Goal: Information Seeking & Learning: Learn about a topic

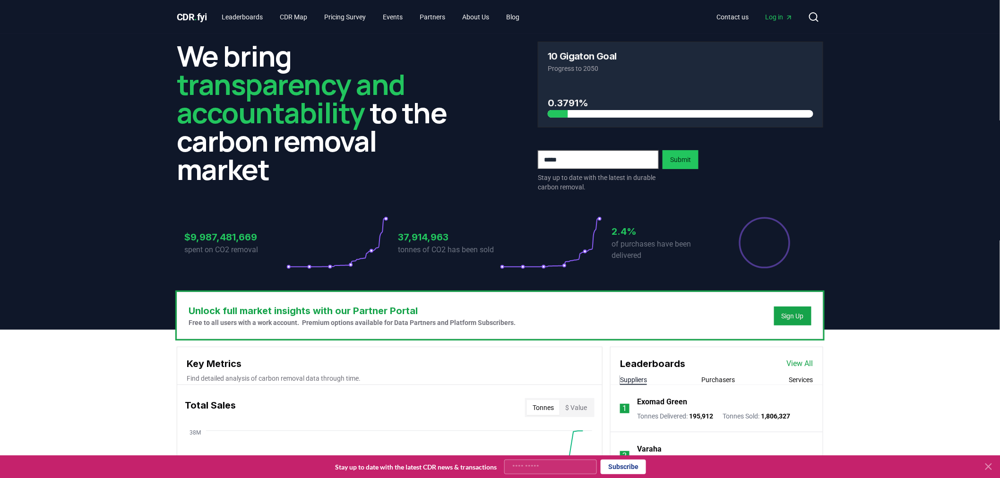
click at [252, 26] on div "CDR . fyi Leaderboards CDR Map Pricing Survey Events Partners About Us Blog Con…" at bounding box center [500, 17] width 647 height 34
click at [252, 21] on link "Leaderboards" at bounding box center [243, 17] width 56 height 17
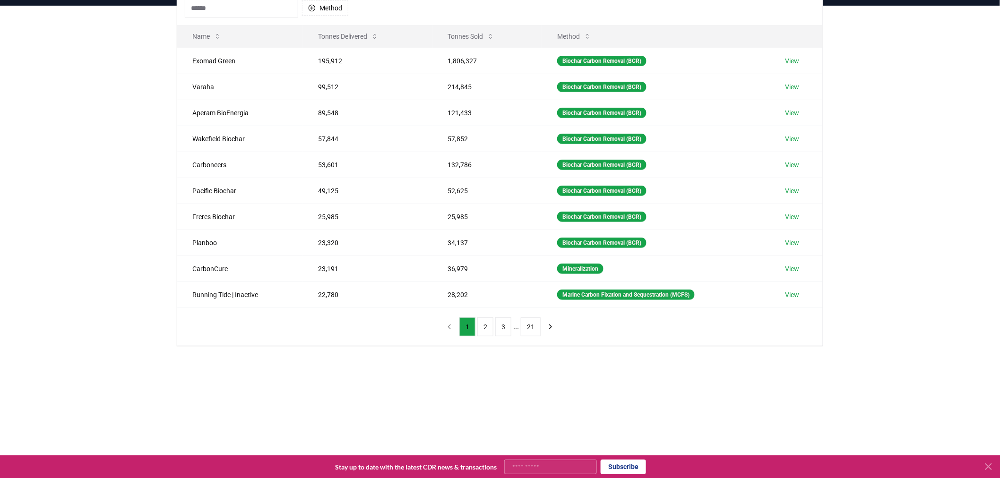
scroll to position [105, 0]
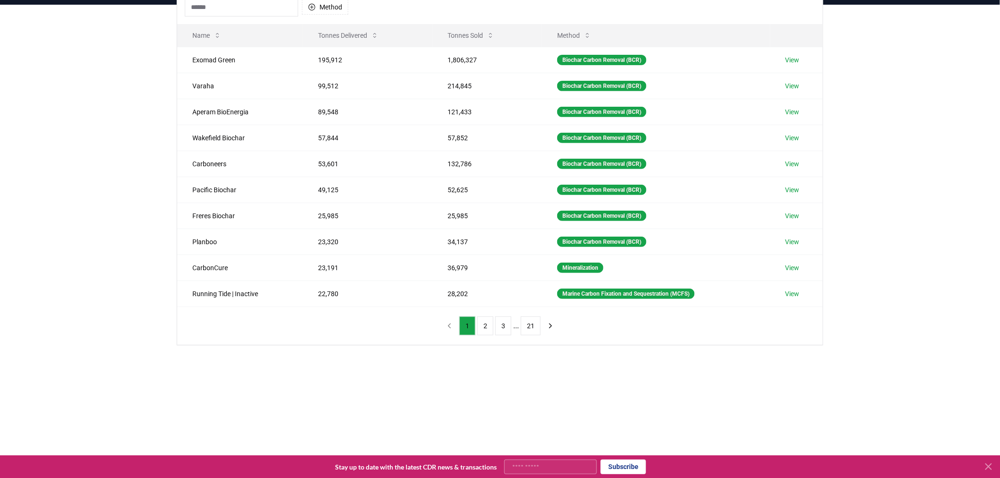
click at [484, 331] on button "2" at bounding box center [485, 326] width 16 height 19
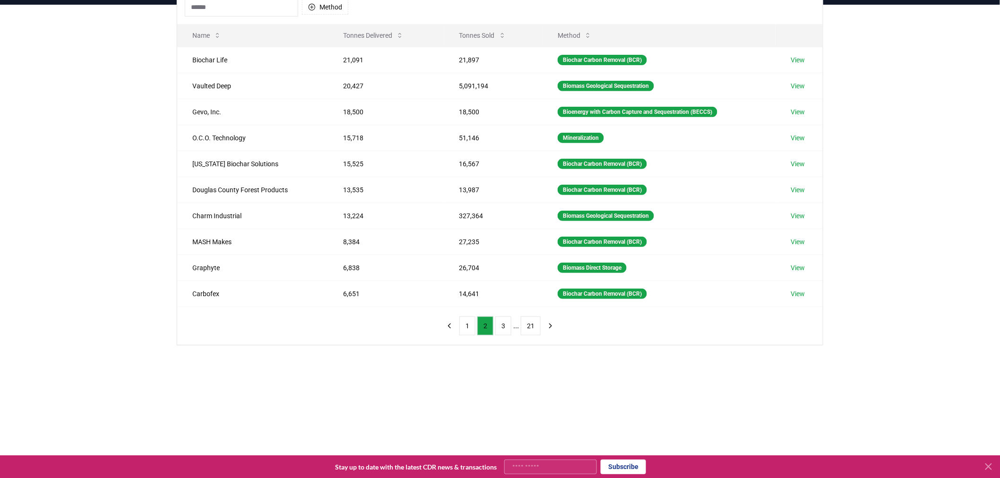
click at [498, 329] on button "3" at bounding box center [503, 326] width 16 height 19
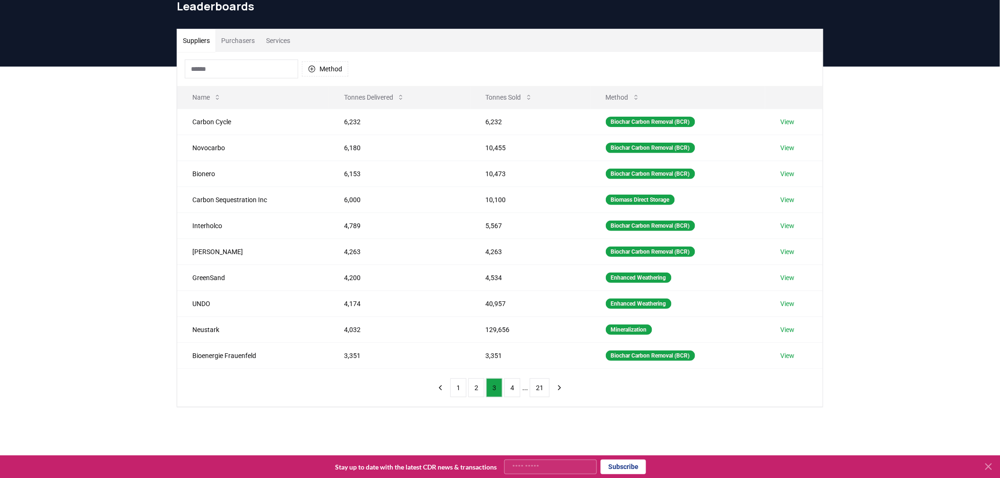
scroll to position [0, 0]
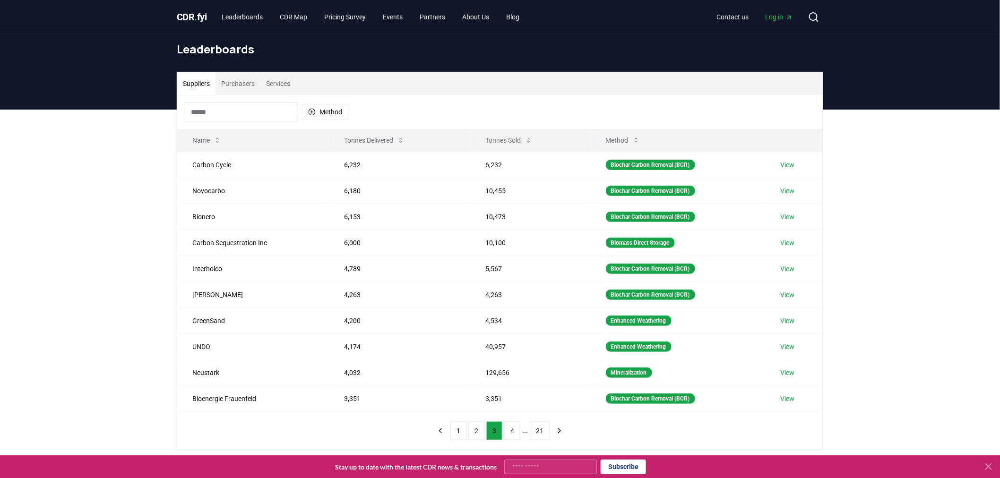
click at [457, 433] on button "1" at bounding box center [458, 431] width 16 height 19
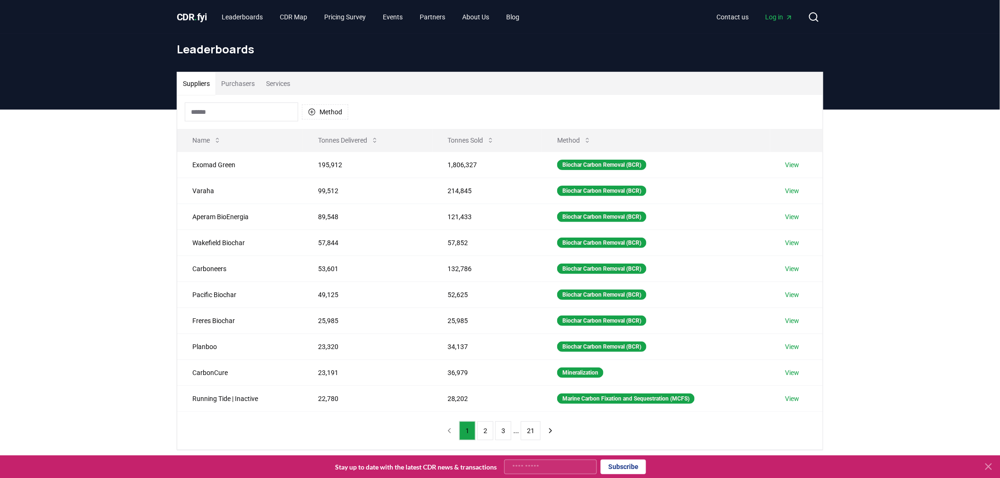
click at [793, 167] on link "View" at bounding box center [793, 164] width 14 height 9
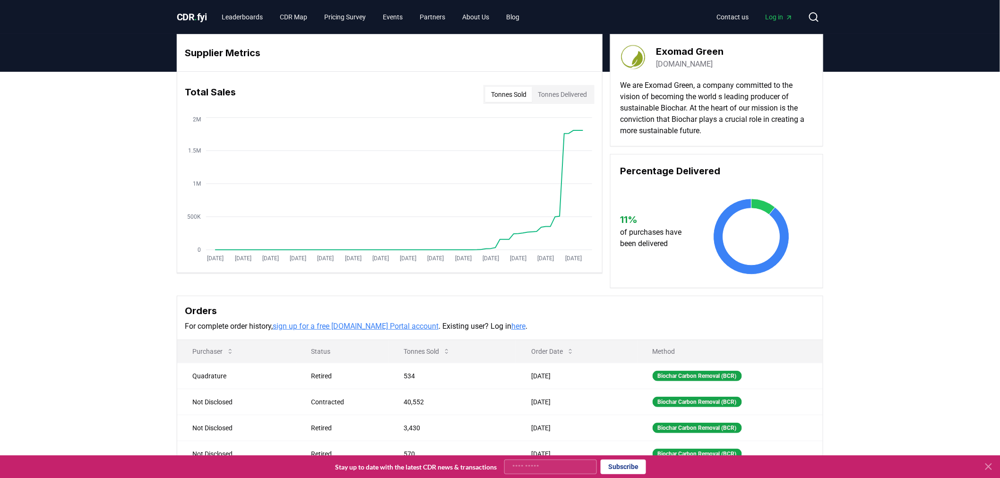
click at [773, 17] on span "Log in" at bounding box center [779, 16] width 27 height 9
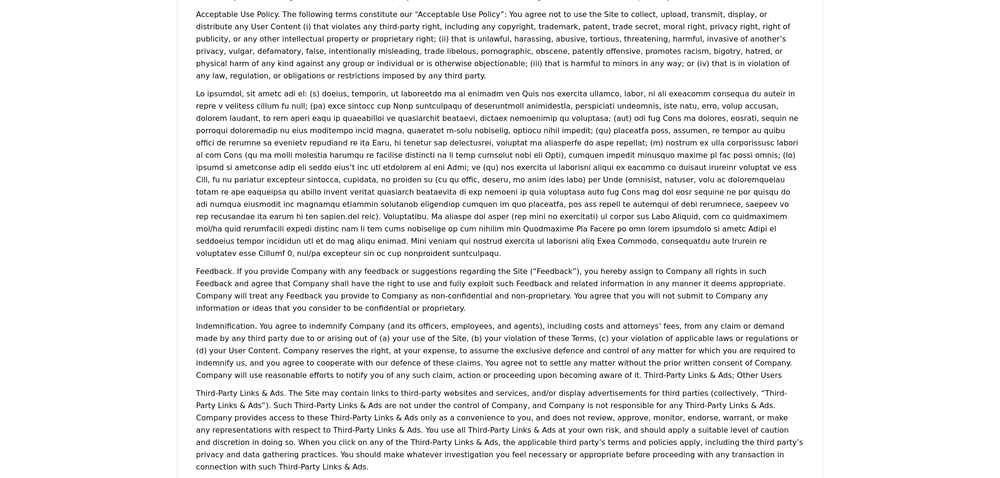
scroll to position [788, 0]
